Goal: Navigation & Orientation: Find specific page/section

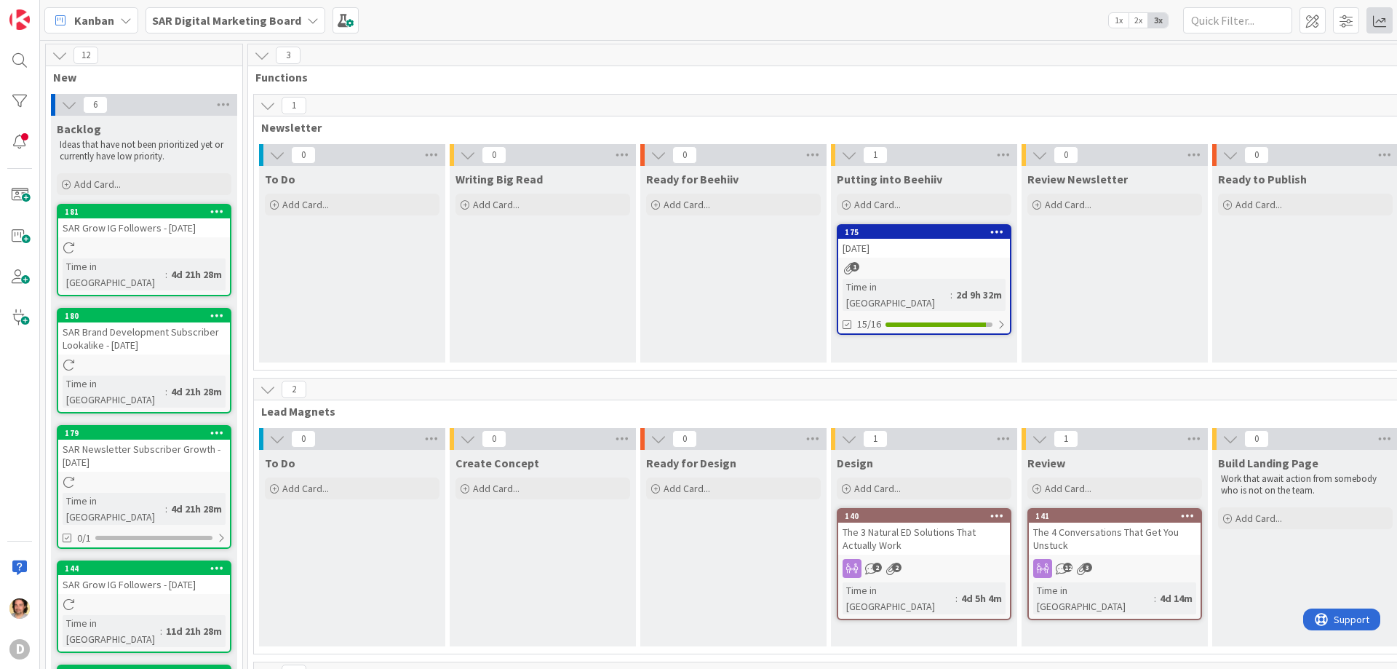
scroll to position [5, 0]
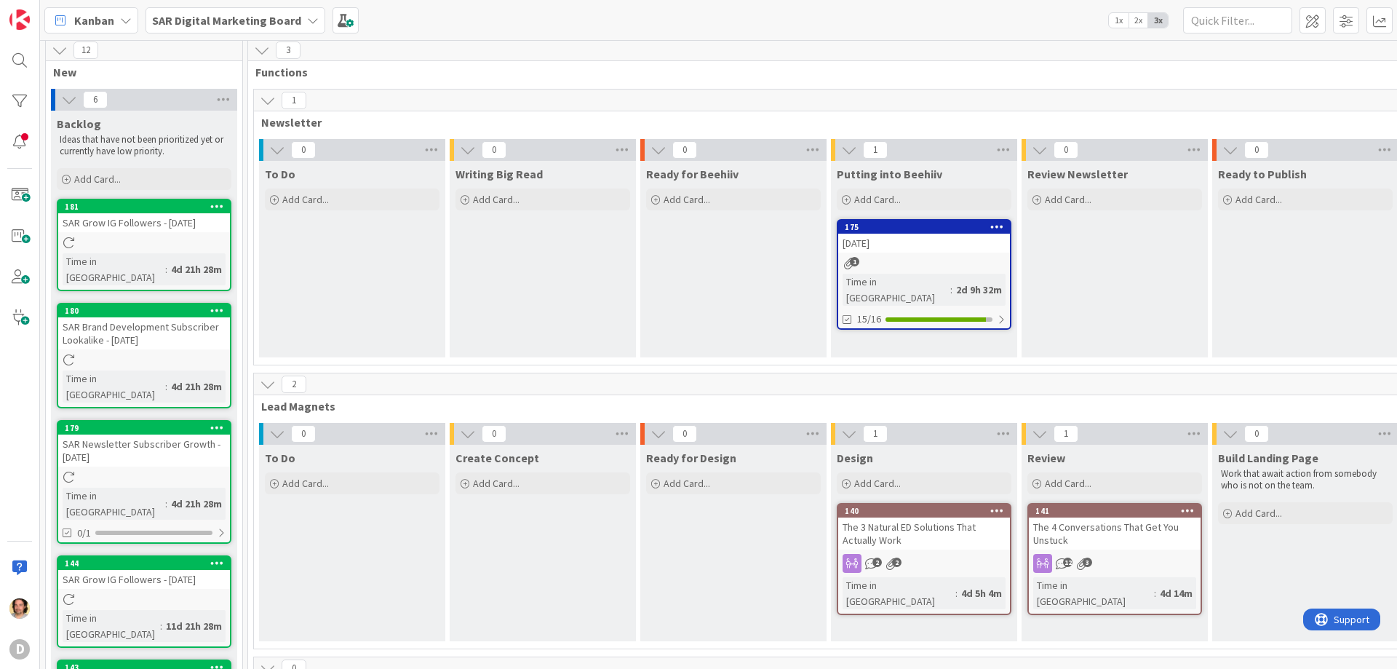
click at [1139, 16] on span "2x" at bounding box center [1139, 20] width 20 height 15
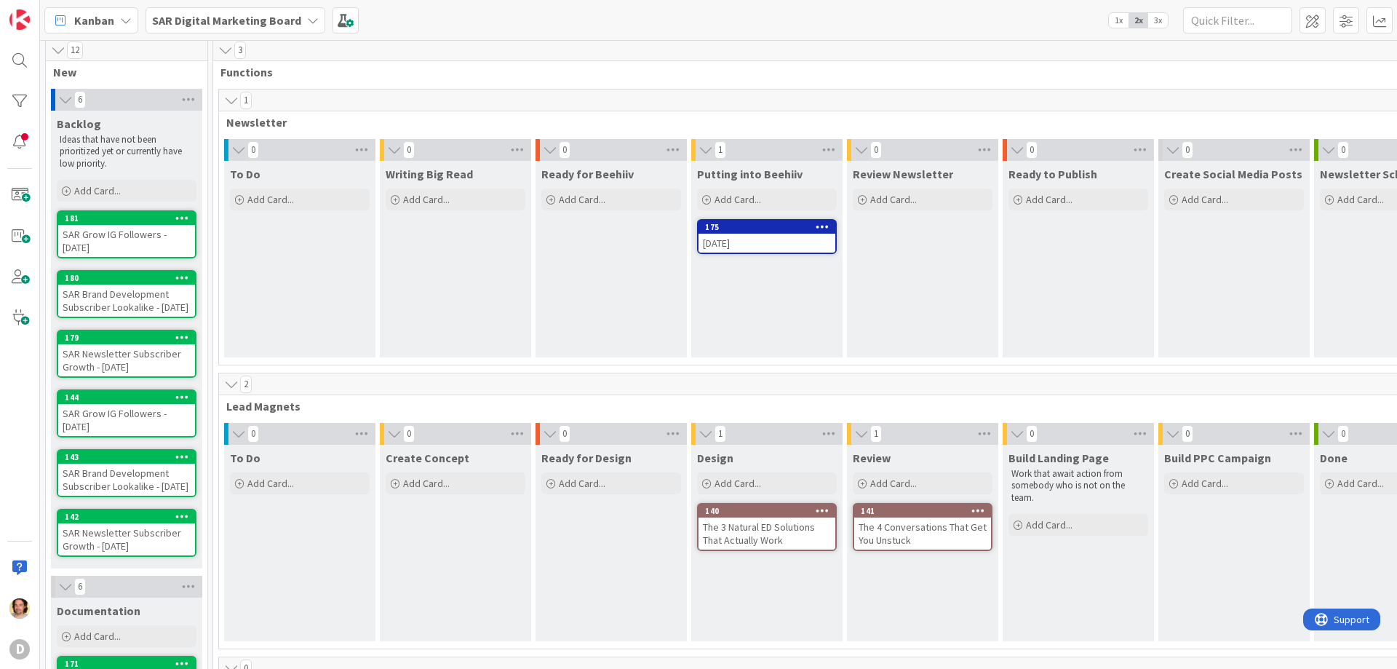
click at [1116, 16] on span "1x" at bounding box center [1119, 20] width 20 height 15
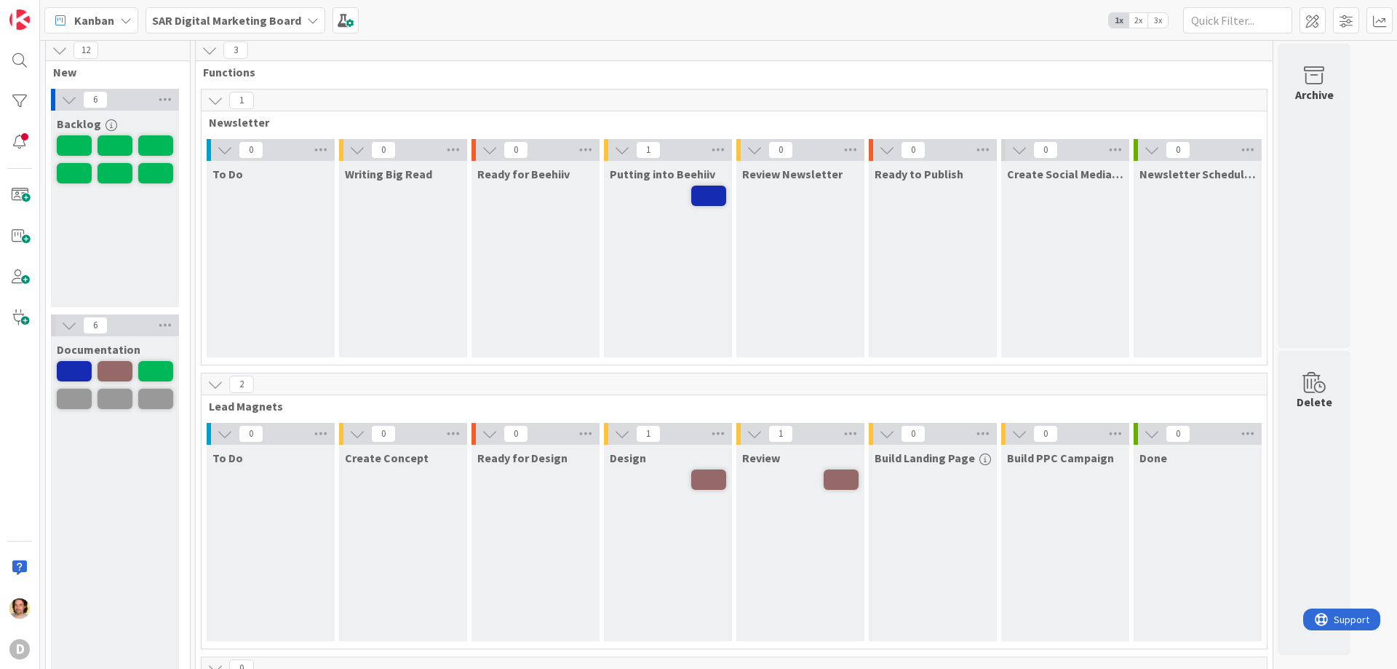
click at [1160, 16] on span "3x" at bounding box center [1159, 20] width 20 height 15
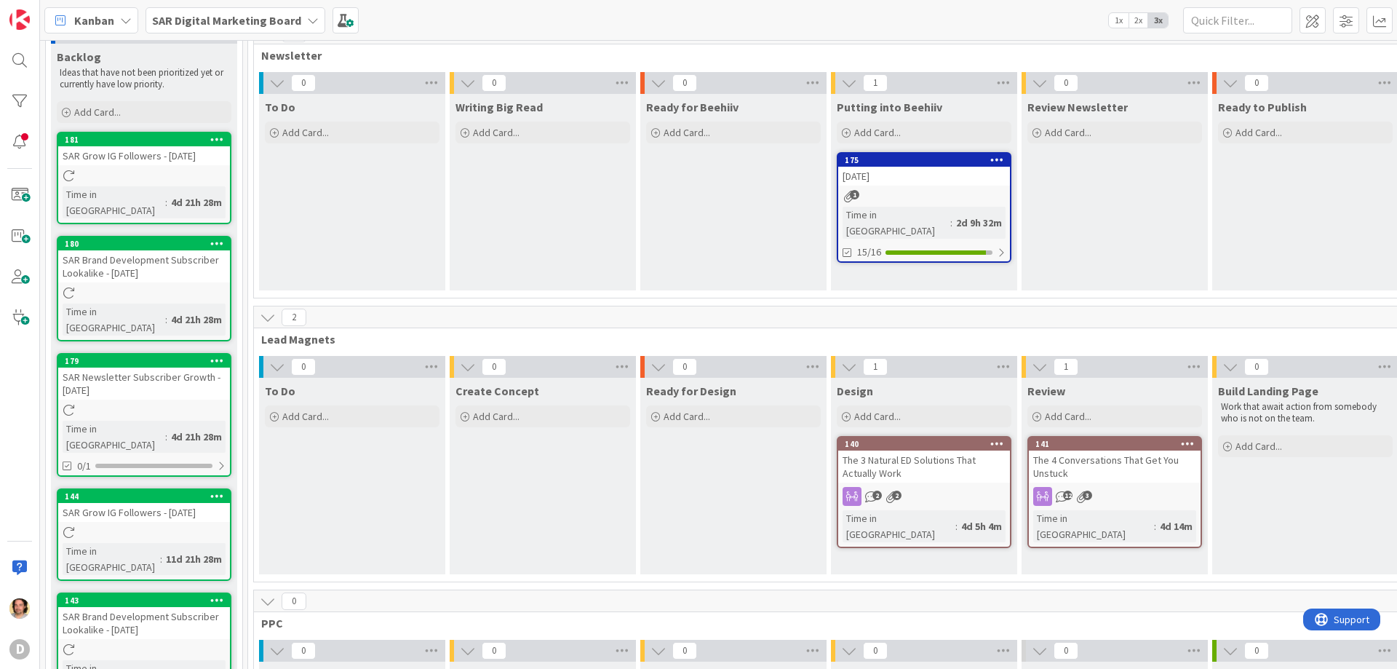
scroll to position [0, 0]
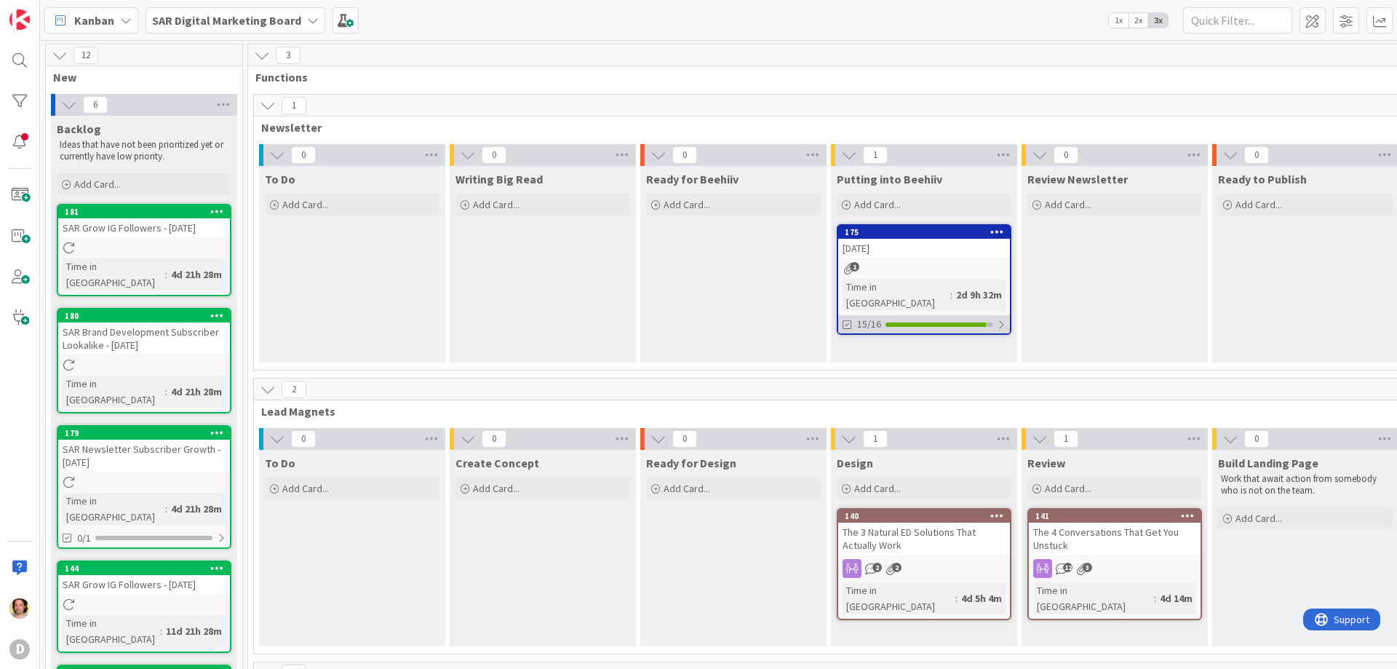
click at [967, 322] on div at bounding box center [936, 324] width 100 height 4
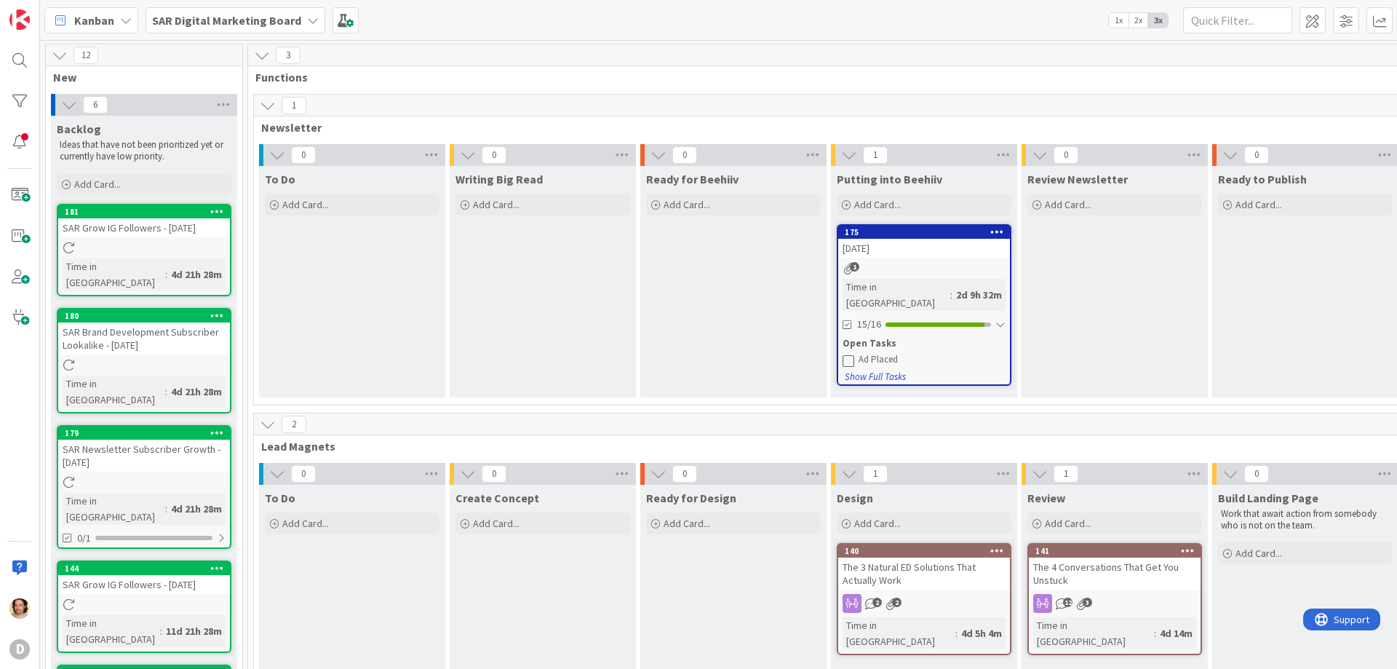
click at [896, 369] on button "Show Full Tasks" at bounding box center [875, 377] width 63 height 16
click at [897, 369] on button "Hide Full Tasks" at bounding box center [873, 377] width 58 height 16
click at [1004, 319] on div at bounding box center [1001, 325] width 10 height 12
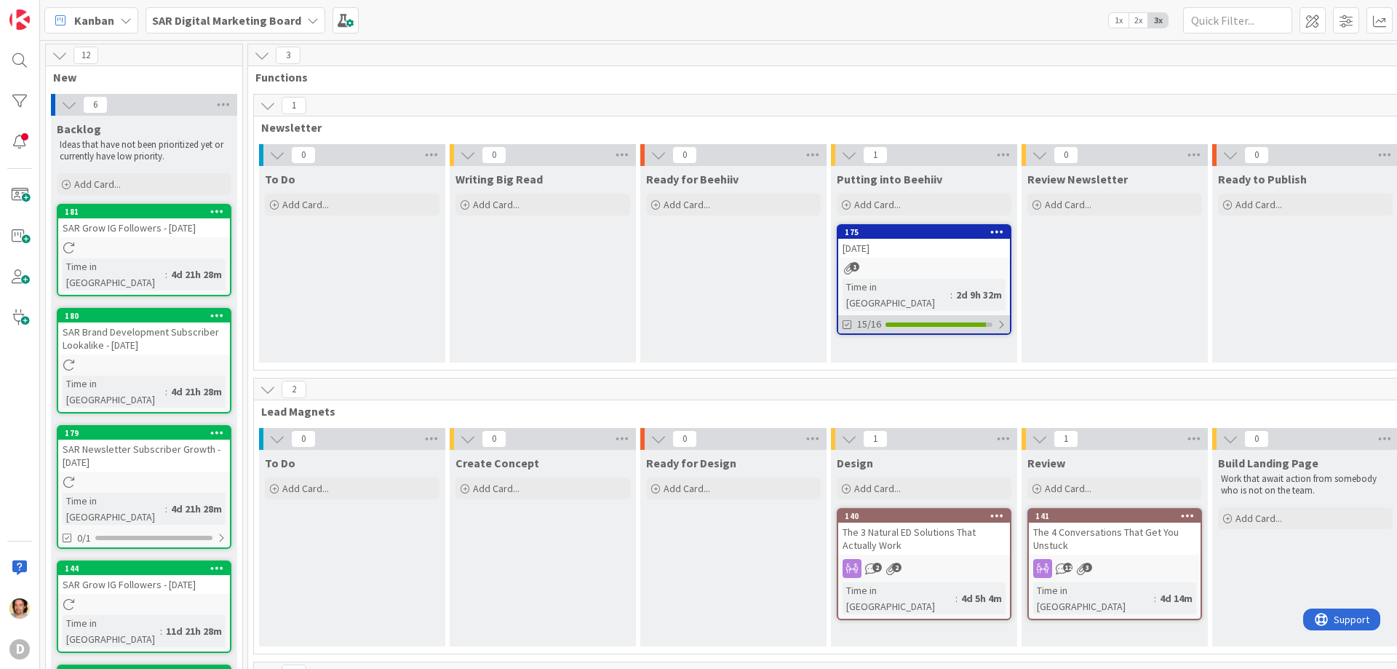
click at [1004, 319] on div at bounding box center [1001, 325] width 9 height 12
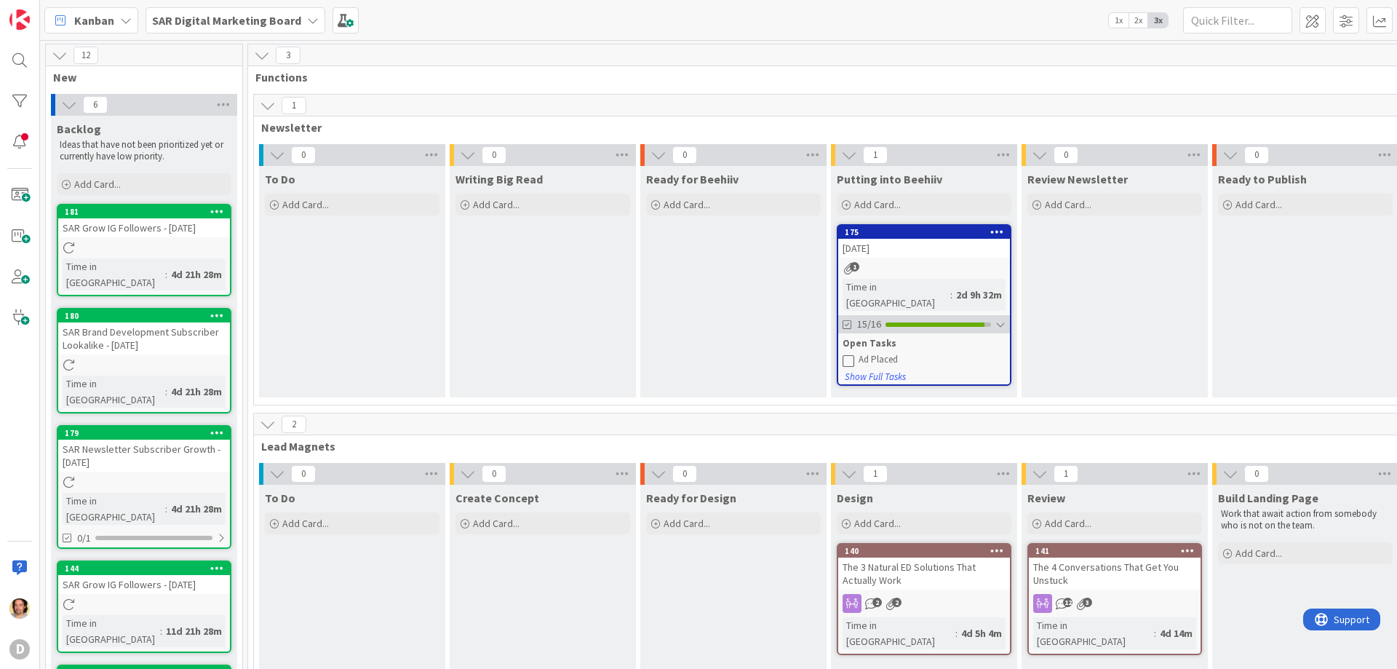
click at [1004, 319] on div at bounding box center [1001, 325] width 10 height 12
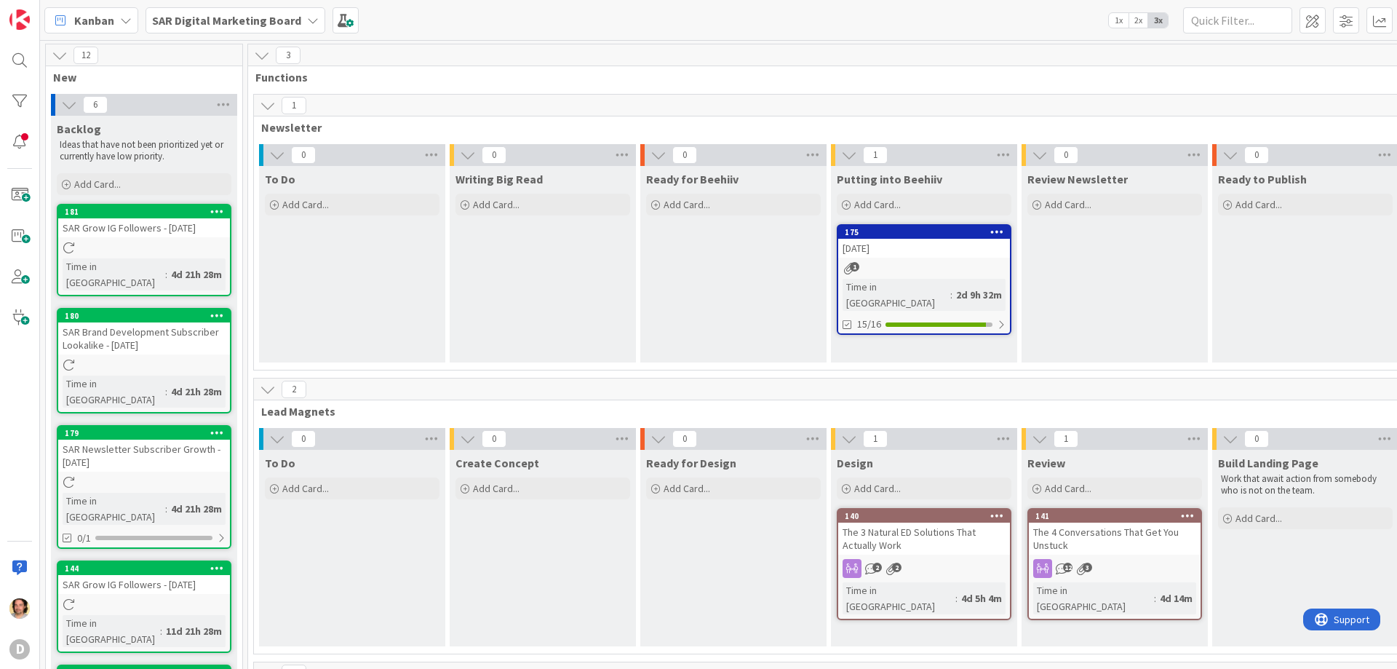
click at [896, 247] on div "[DATE]" at bounding box center [924, 248] width 172 height 19
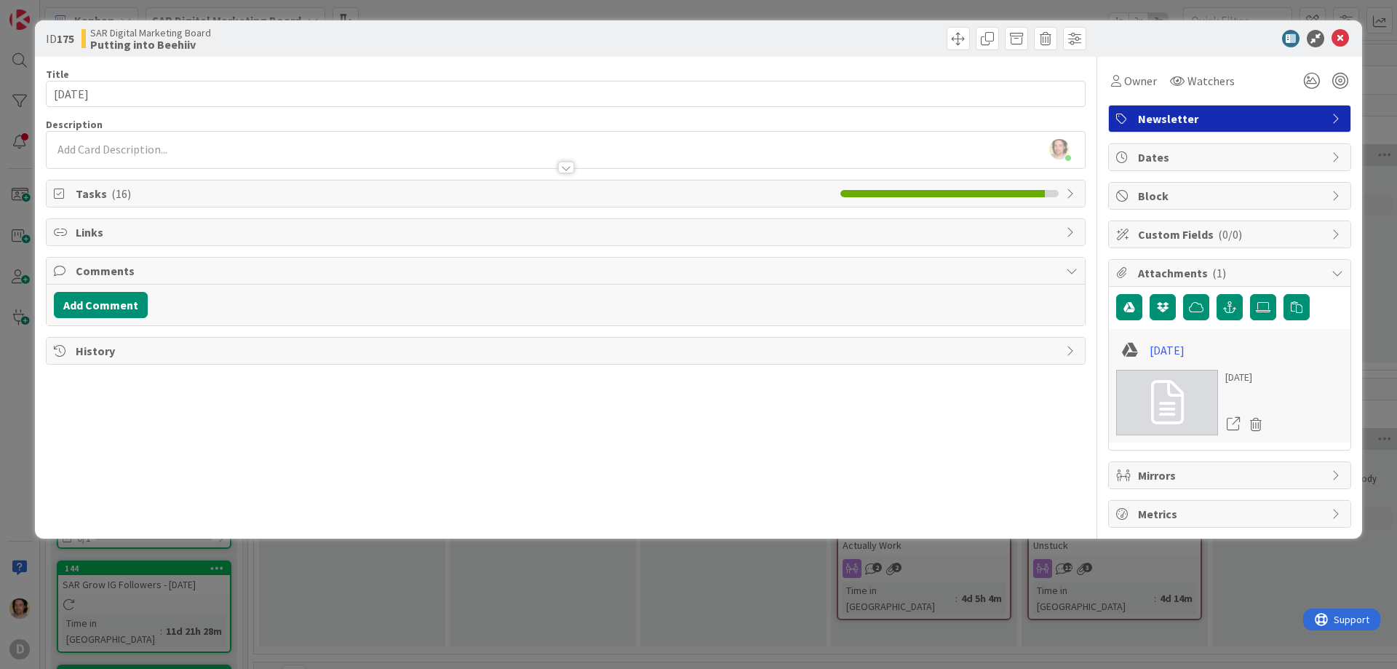
click at [1074, 190] on icon at bounding box center [1072, 194] width 12 height 12
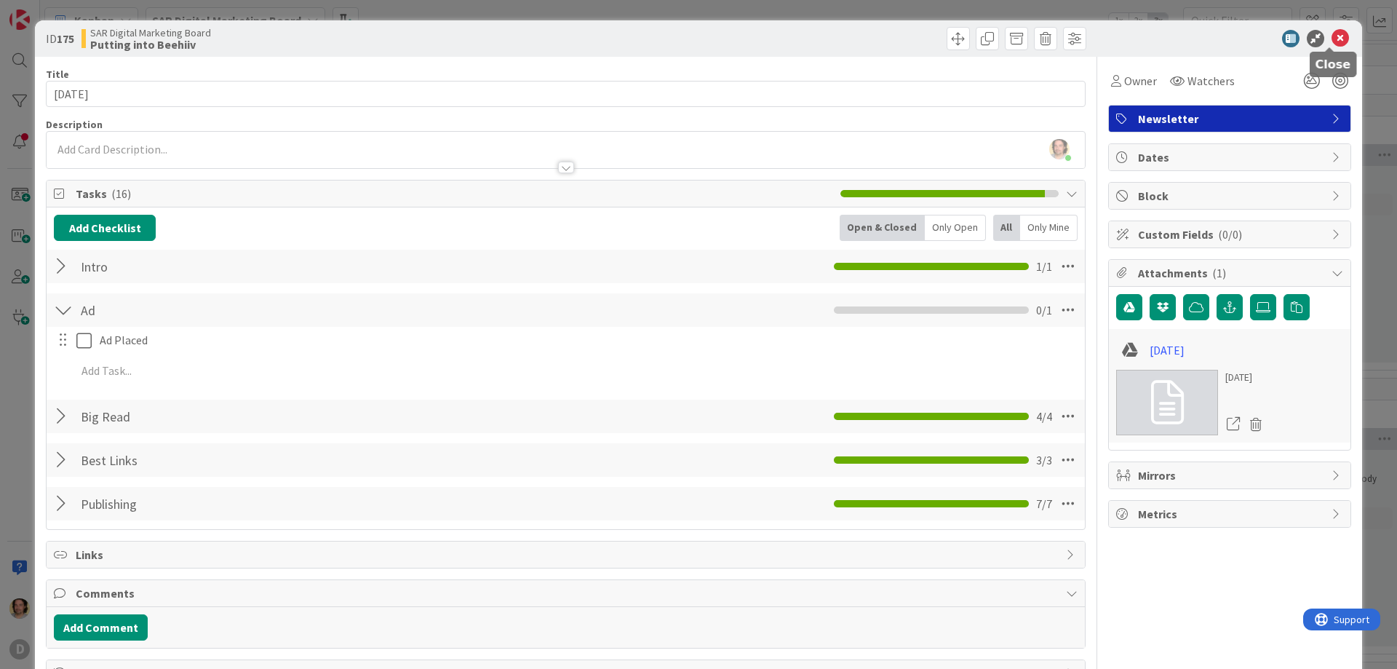
click at [1332, 33] on icon at bounding box center [1340, 38] width 17 height 17
